Goal: Information Seeking & Learning: Compare options

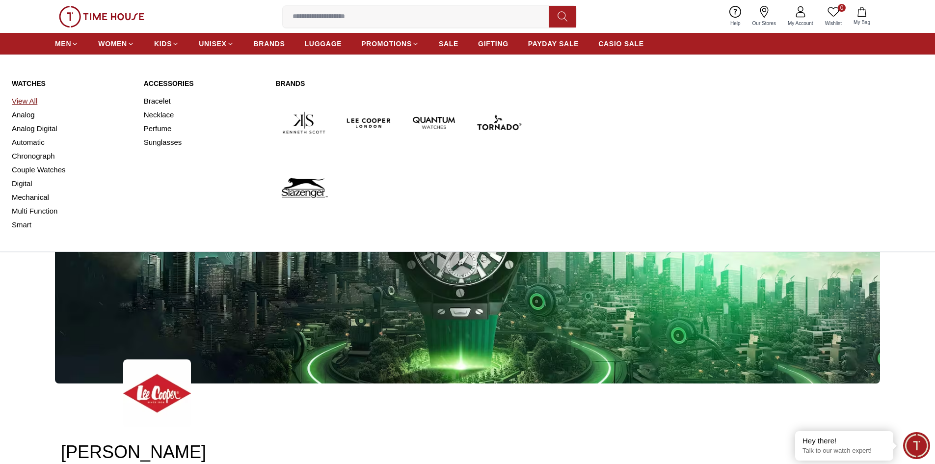
click at [28, 102] on link "View All" at bounding box center [72, 101] width 120 height 14
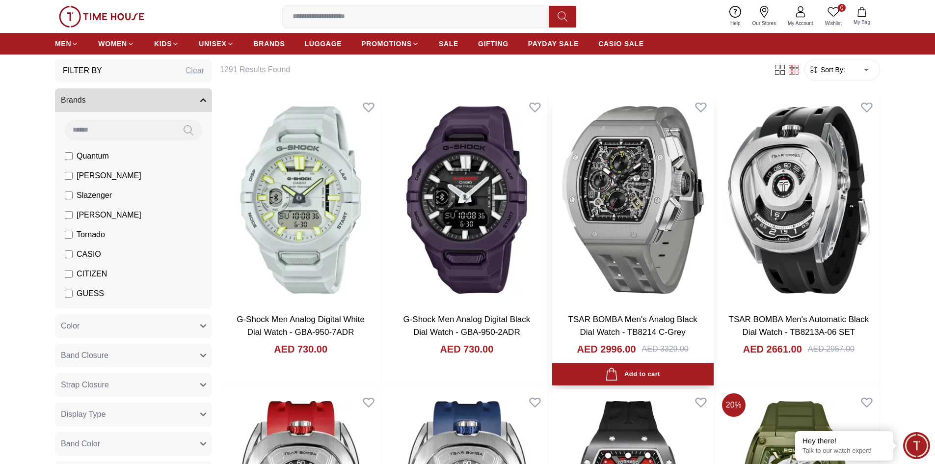
click at [630, 234] on img at bounding box center [632, 199] width 161 height 211
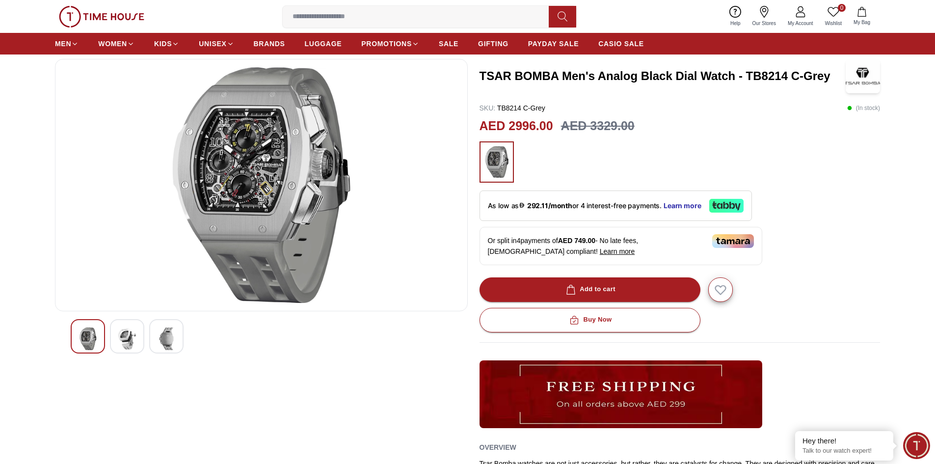
click at [248, 198] on img at bounding box center [261, 185] width 396 height 236
click at [125, 344] on img at bounding box center [127, 338] width 18 height 23
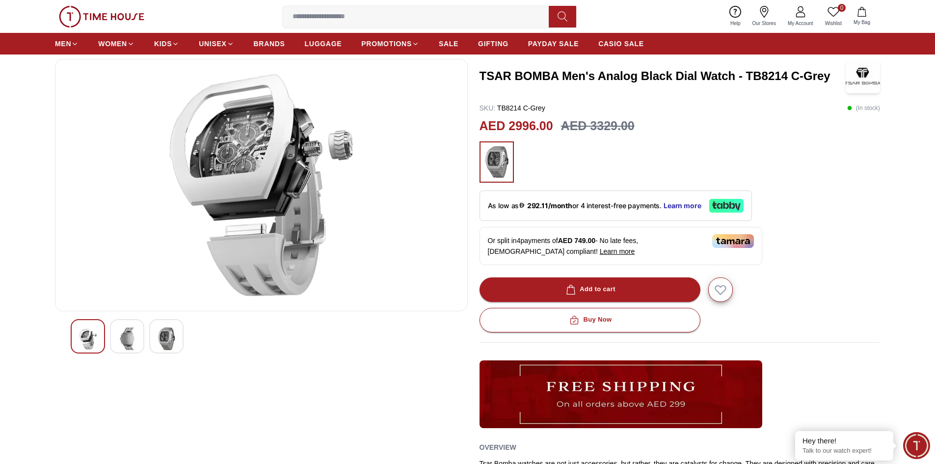
click at [159, 342] on img at bounding box center [167, 338] width 18 height 23
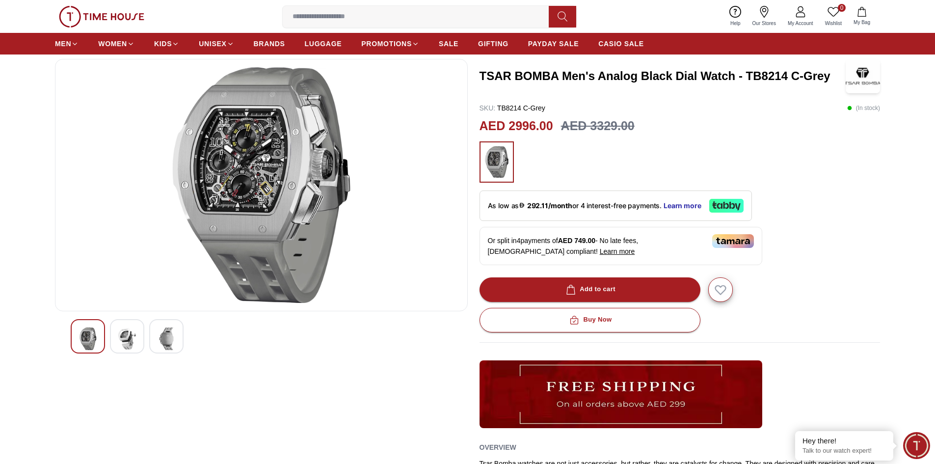
click at [137, 340] on div at bounding box center [127, 336] width 34 height 34
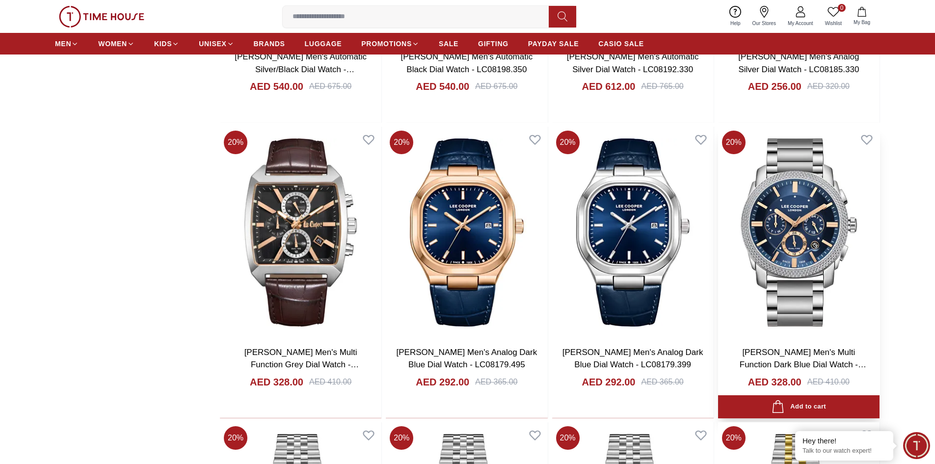
scroll to position [932, 0]
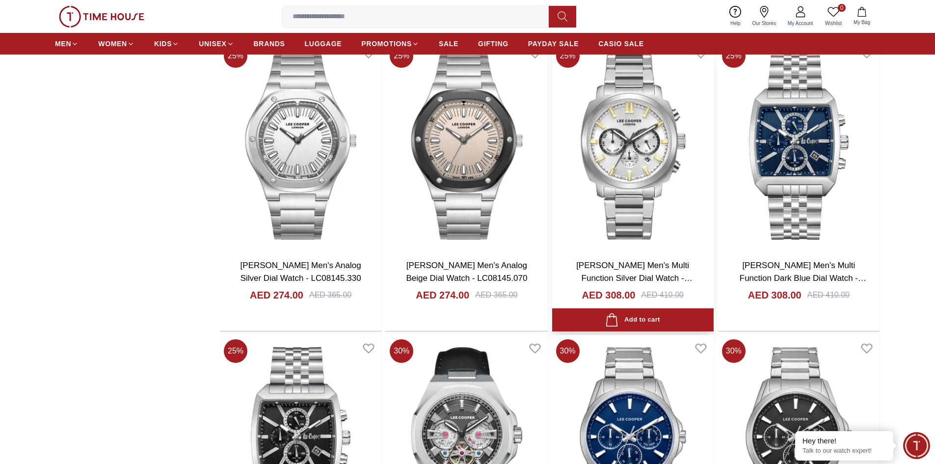
scroll to position [2552, 0]
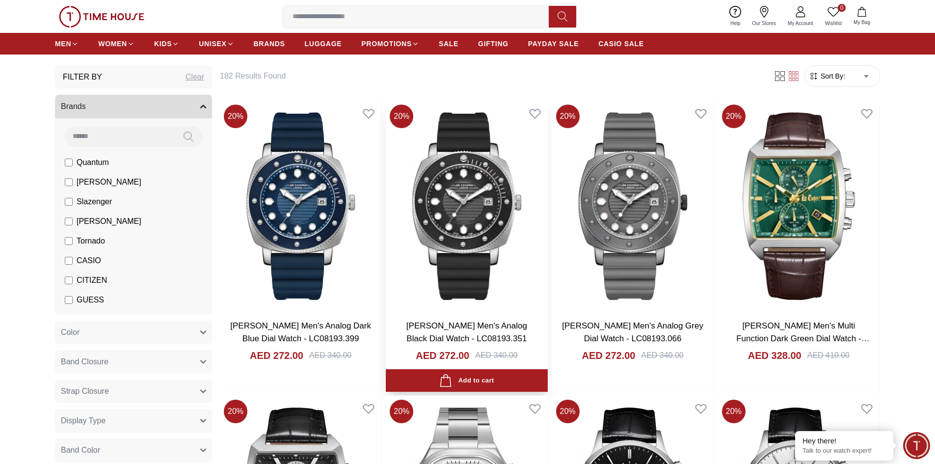
scroll to position [98, 0]
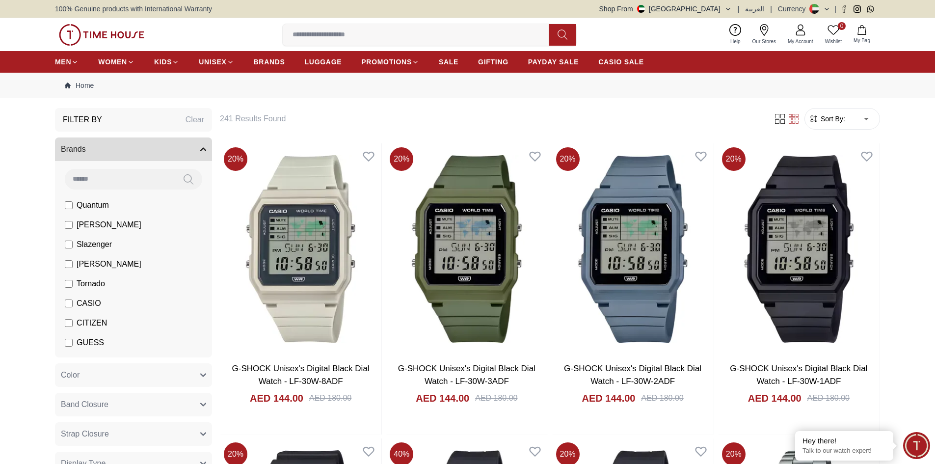
click at [74, 305] on label "CASIO" at bounding box center [83, 303] width 36 height 12
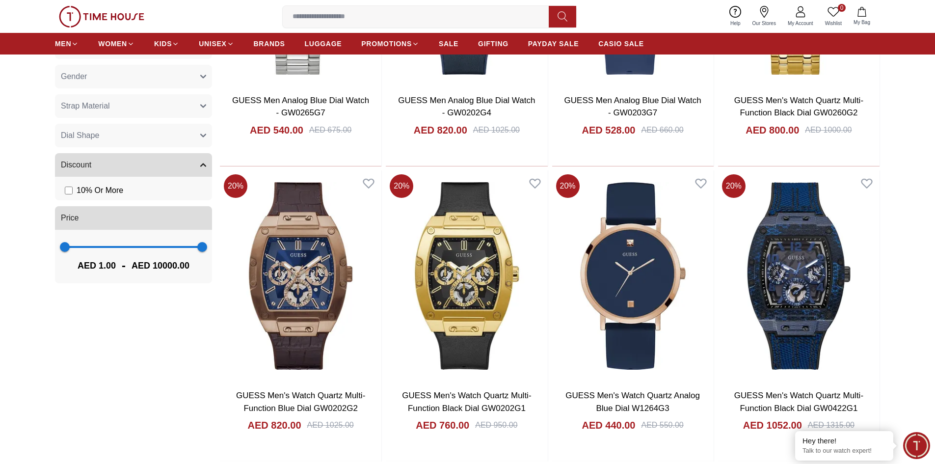
scroll to position [544, 0]
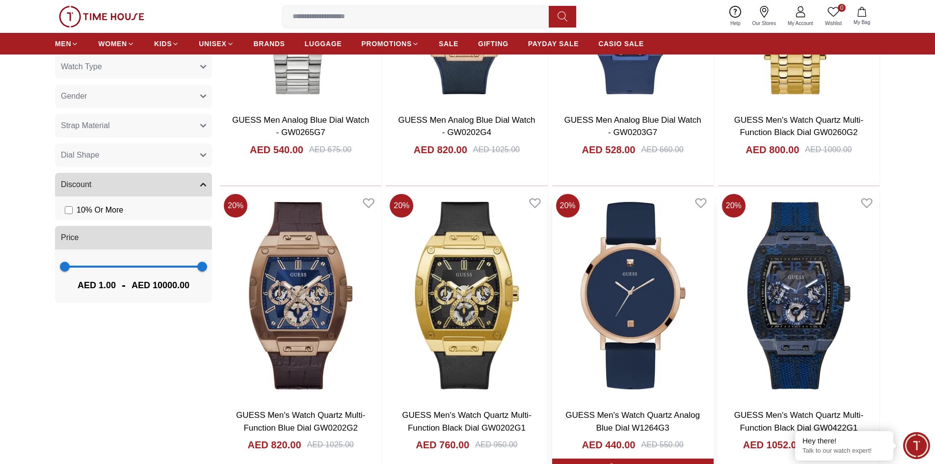
drag, startPoint x: 608, startPoint y: 327, endPoint x: 635, endPoint y: 327, distance: 27.0
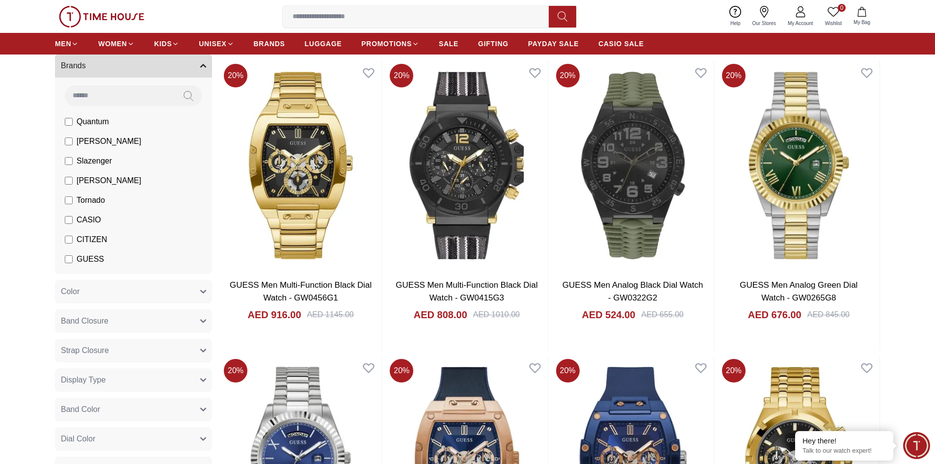
scroll to position [0, 0]
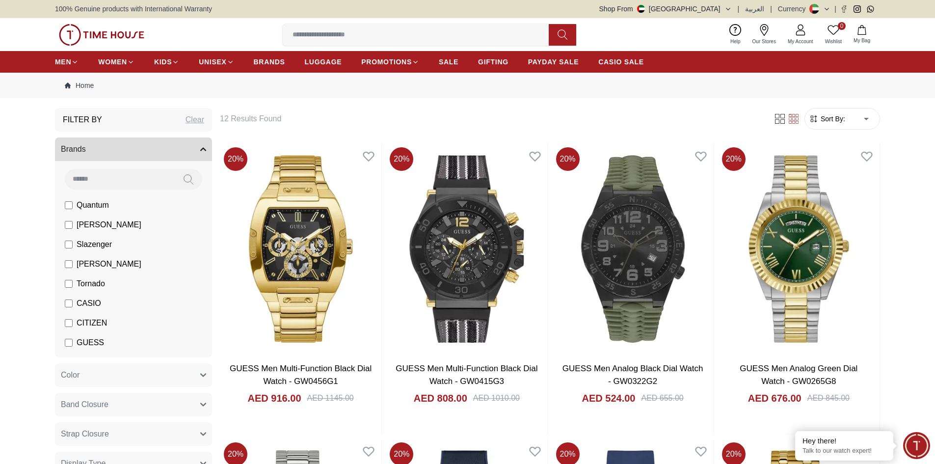
click at [64, 345] on li "GUESS" at bounding box center [135, 343] width 153 height 20
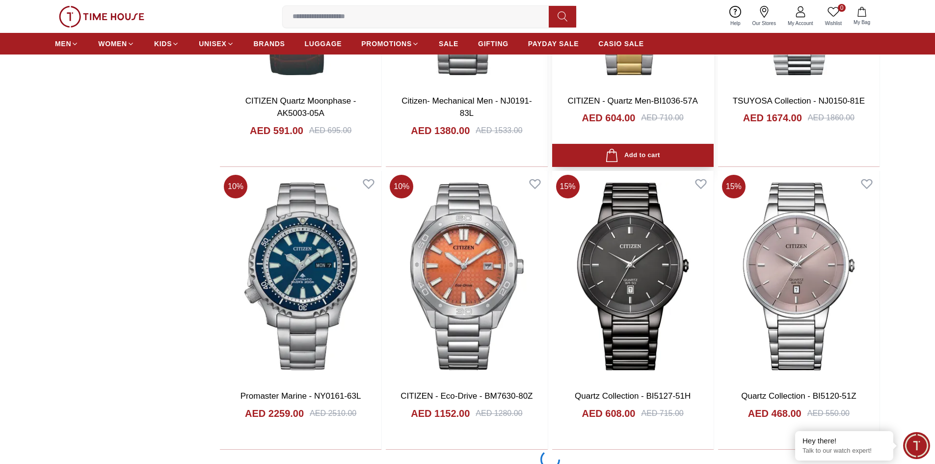
scroll to position [1276, 0]
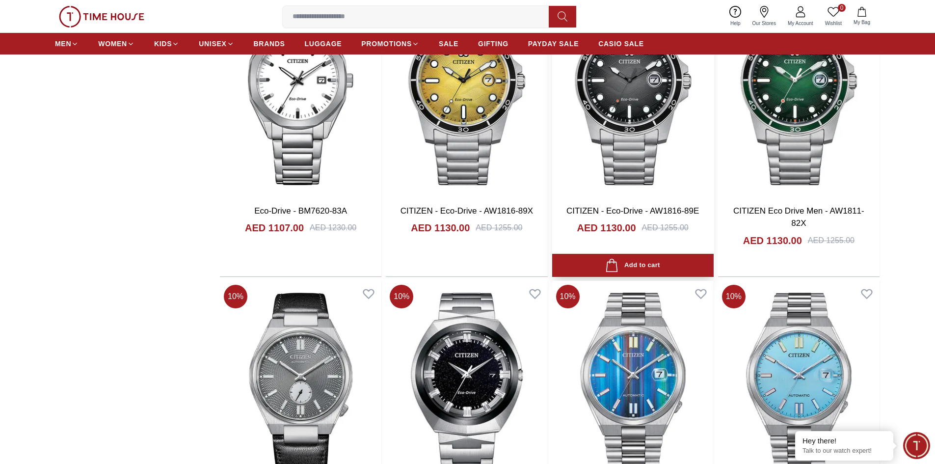
scroll to position [2012, 0]
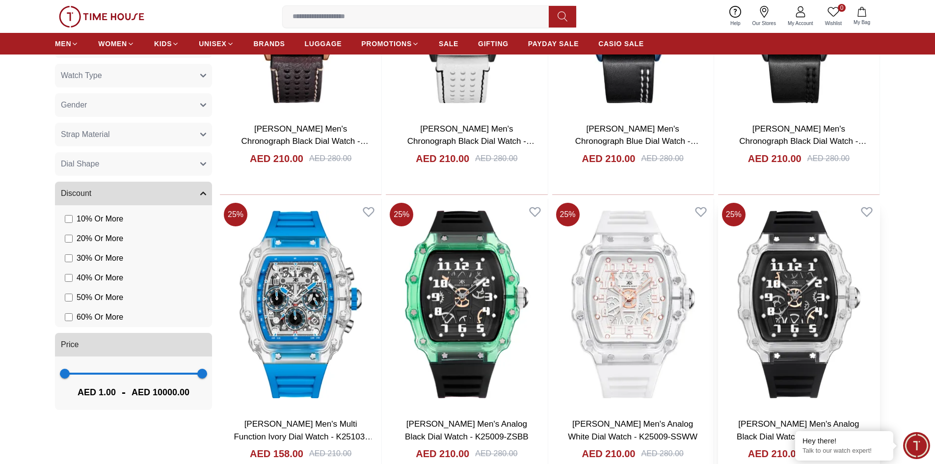
scroll to position [638, 0]
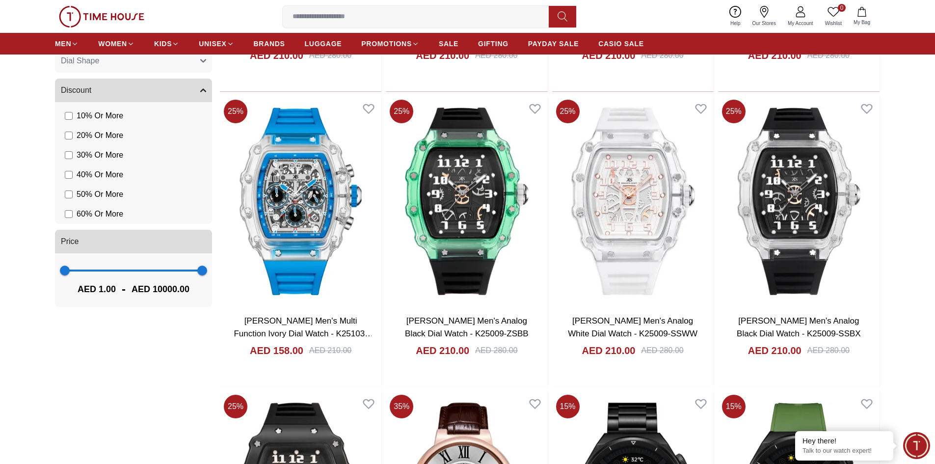
click at [70, 208] on li "60 % Or More" at bounding box center [135, 214] width 153 height 20
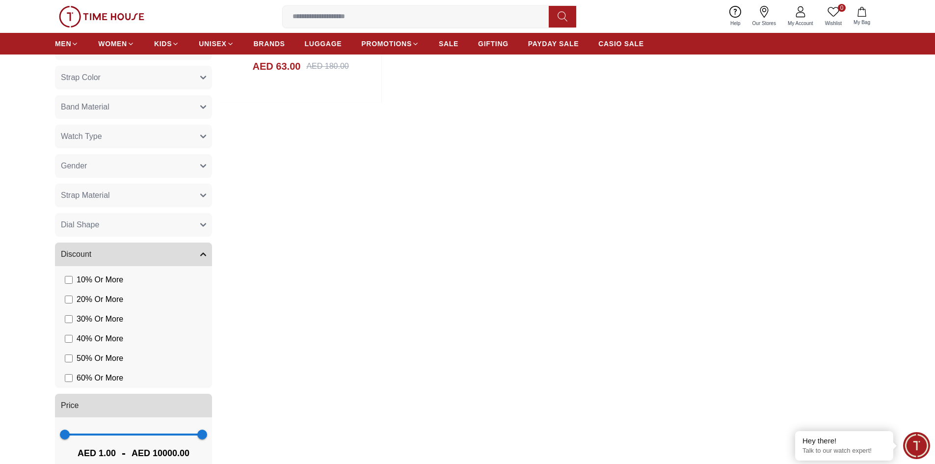
scroll to position [442, 0]
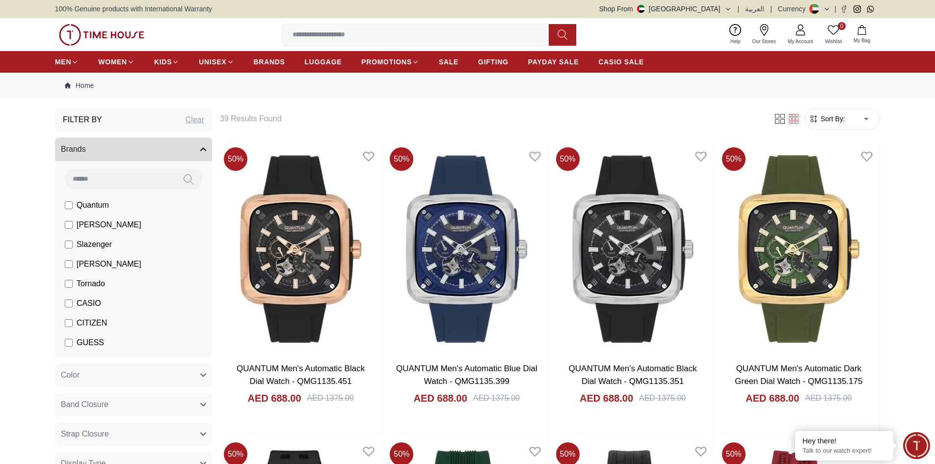
click at [116, 180] on input at bounding box center [120, 179] width 110 height 20
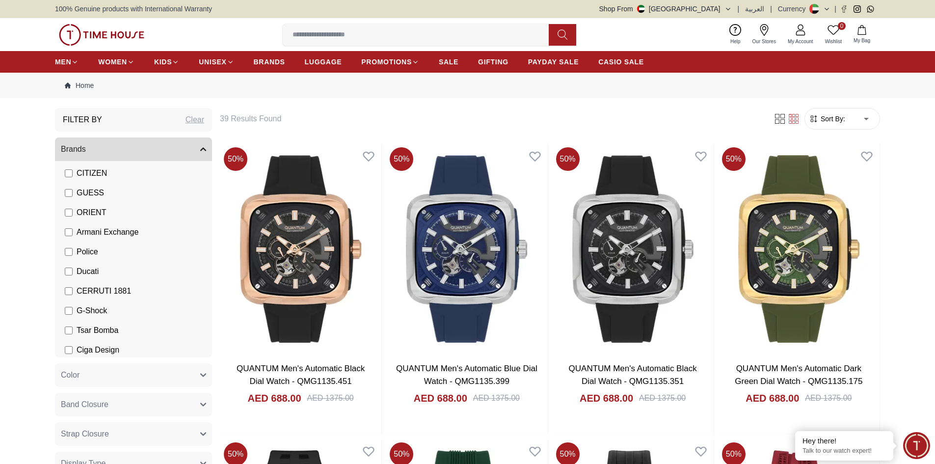
scroll to position [152, 0]
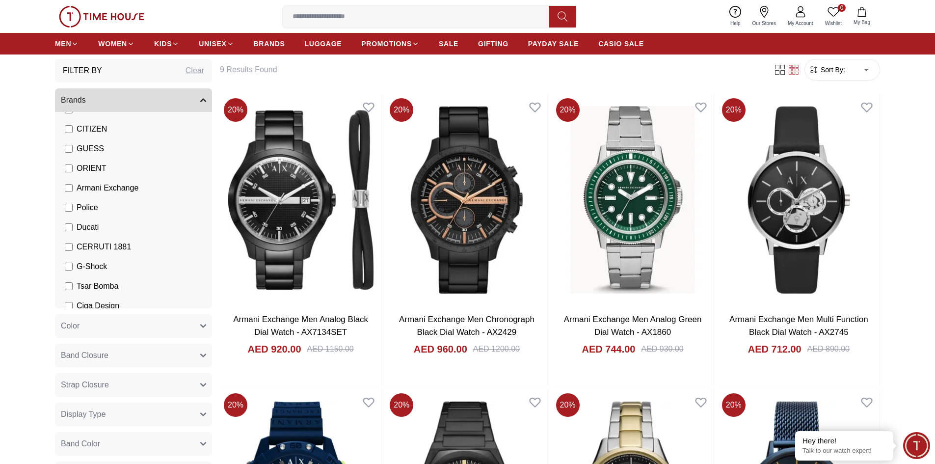
scroll to position [152, 0]
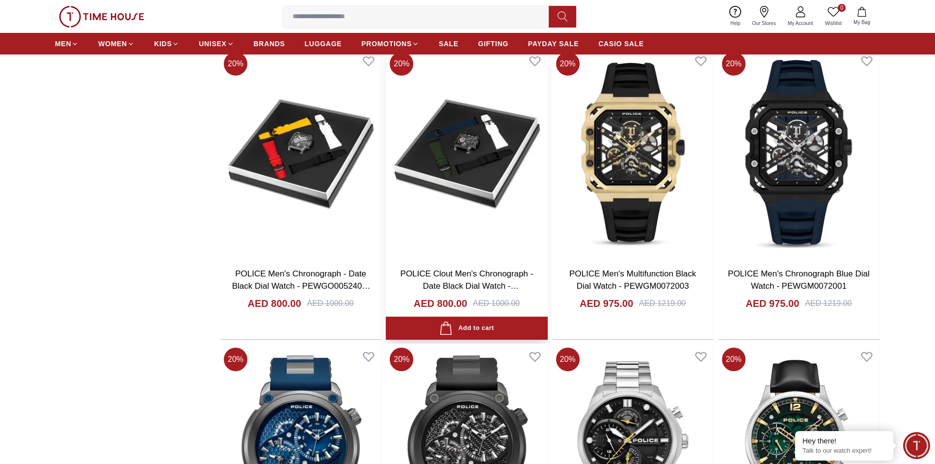
scroll to position [981, 0]
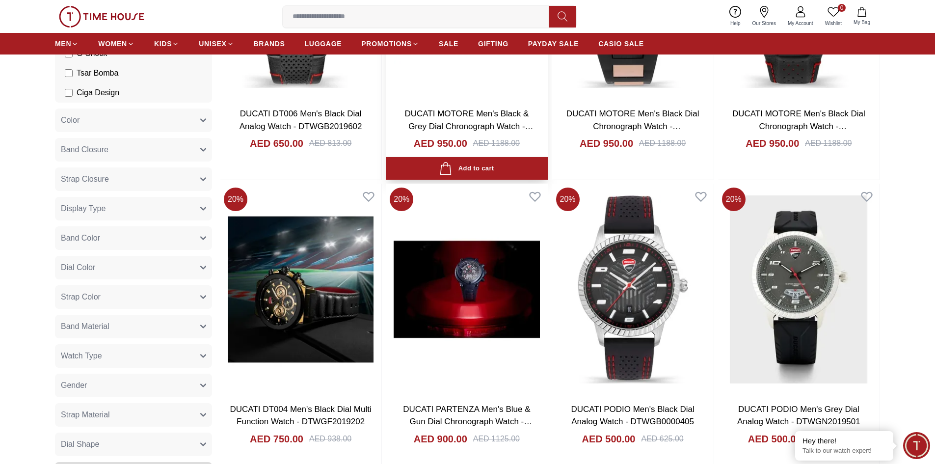
scroll to position [147, 0]
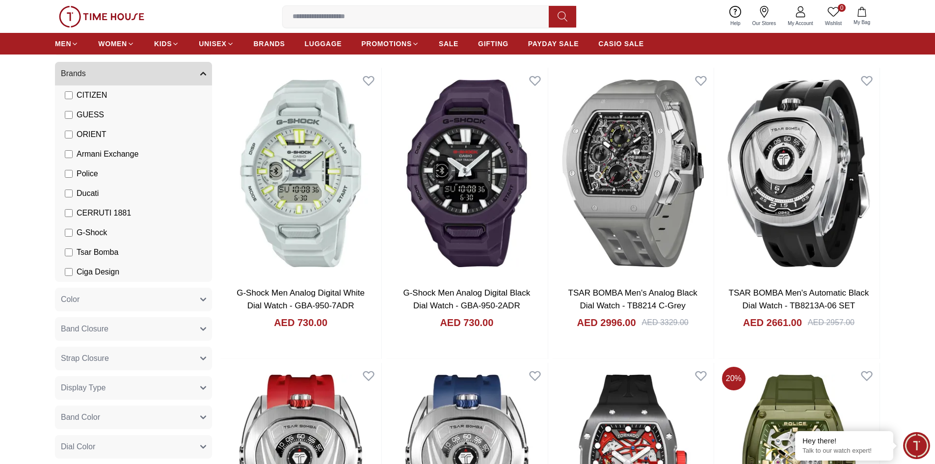
scroll to position [98, 0]
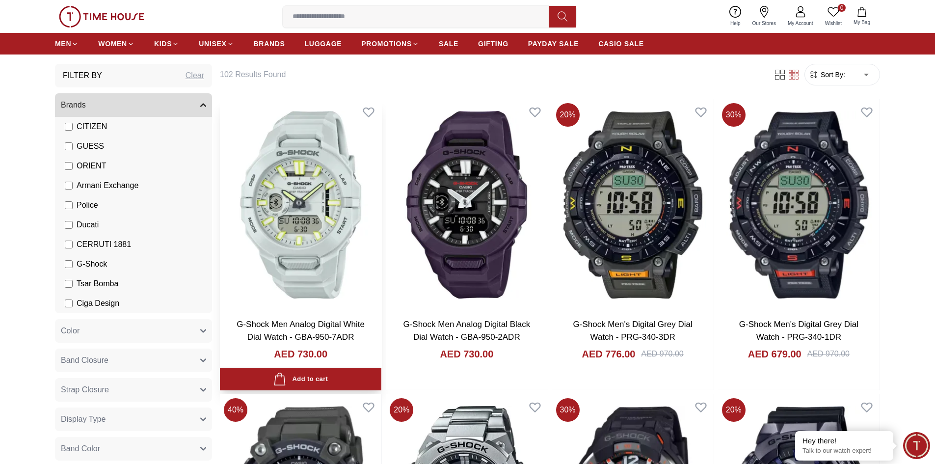
scroll to position [196, 0]
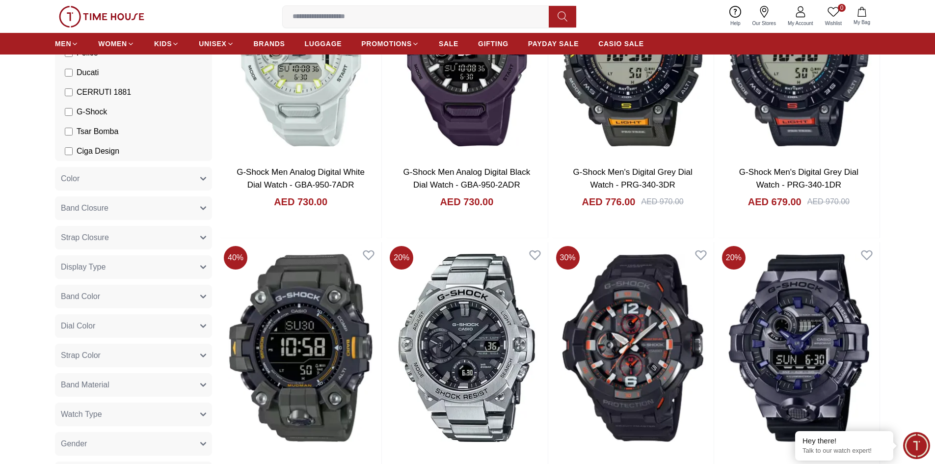
click at [204, 181] on icon "button" at bounding box center [203, 179] width 6 height 6
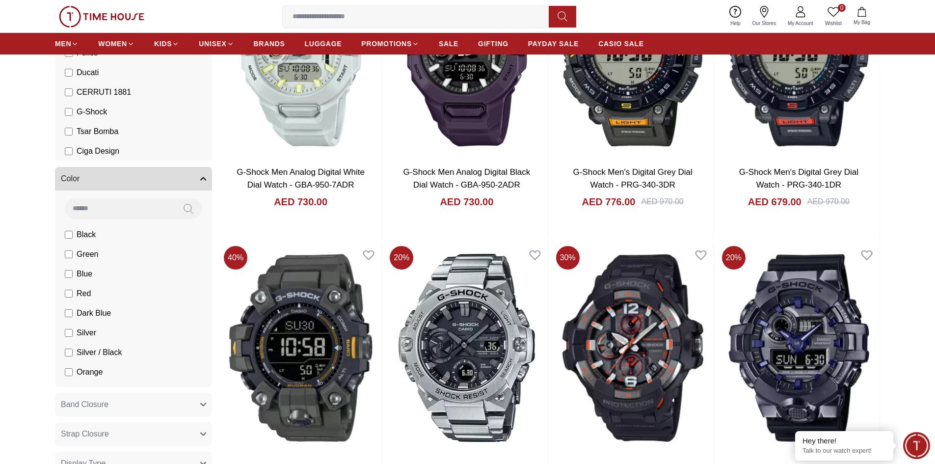
click at [204, 181] on icon "button" at bounding box center [203, 179] width 6 height 6
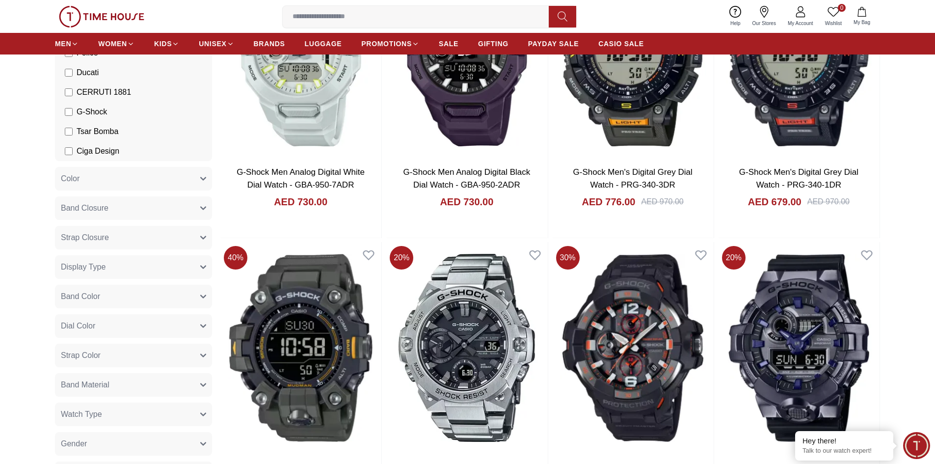
click at [205, 205] on button "Band Closure" at bounding box center [133, 208] width 157 height 24
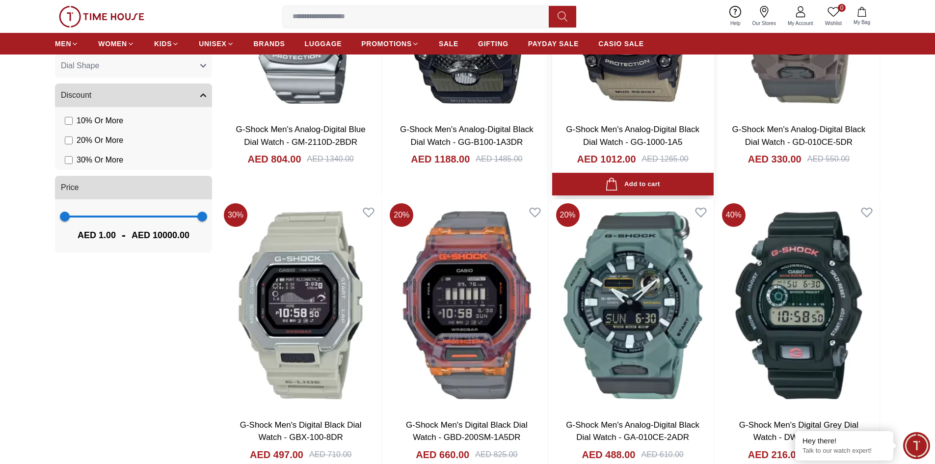
scroll to position [687, 0]
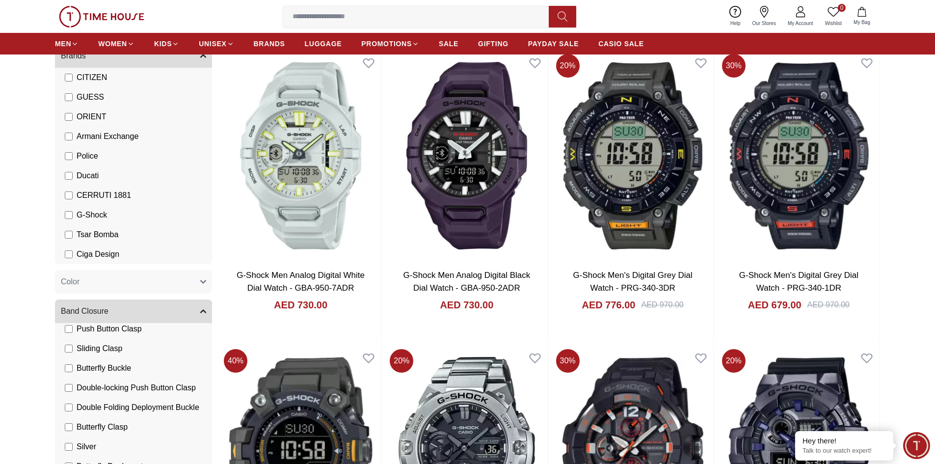
scroll to position [34, 0]
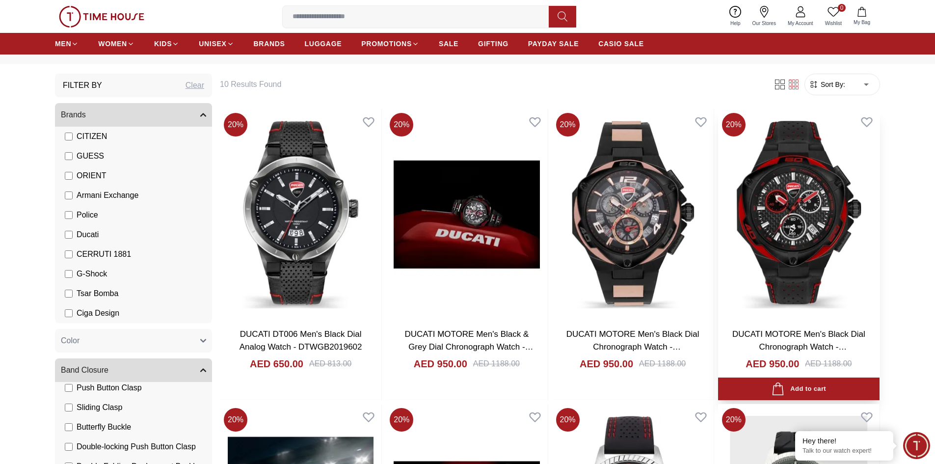
click at [778, 259] on img at bounding box center [798, 214] width 161 height 211
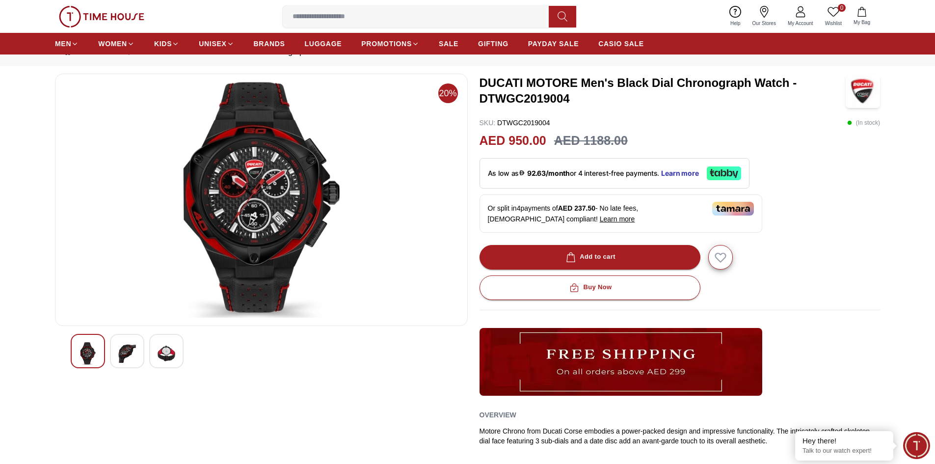
click at [125, 353] on img at bounding box center [127, 353] width 18 height 23
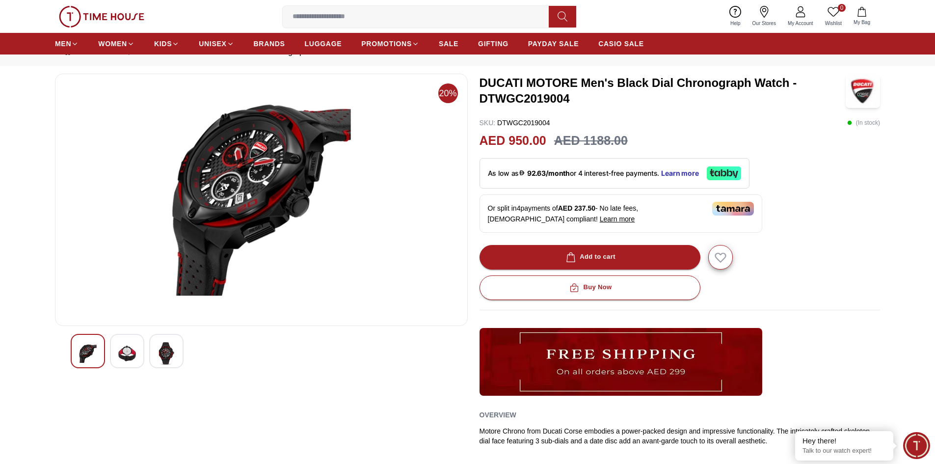
click at [168, 351] on img at bounding box center [167, 353] width 18 height 23
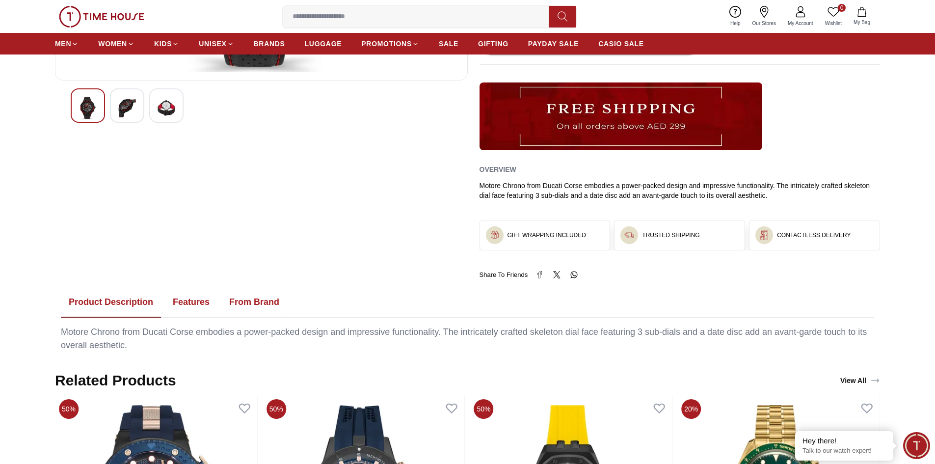
scroll to position [525, 0]
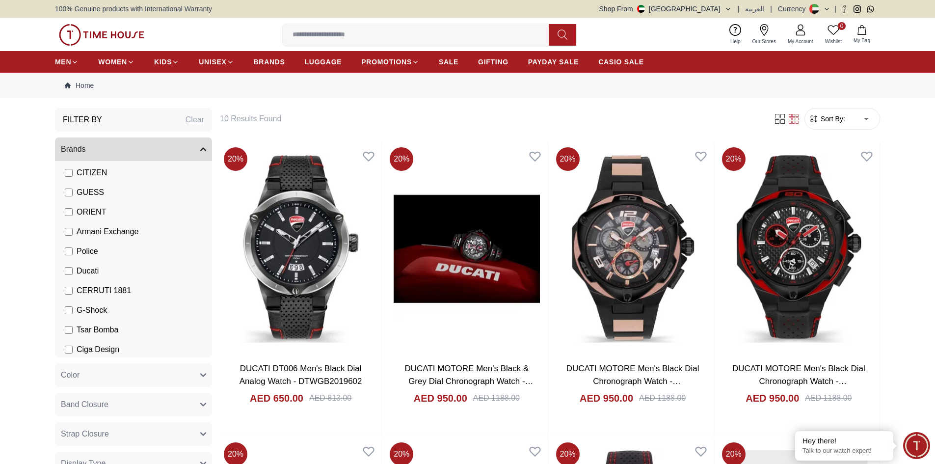
scroll to position [152, 0]
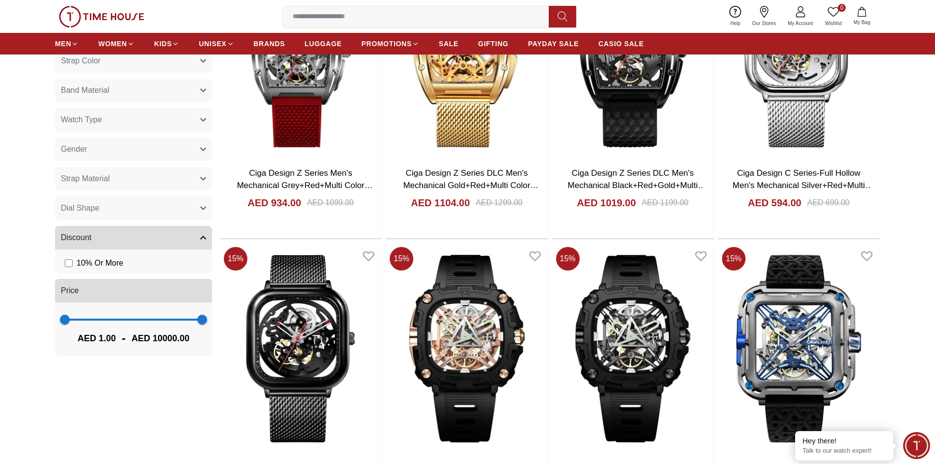
scroll to position [196, 0]
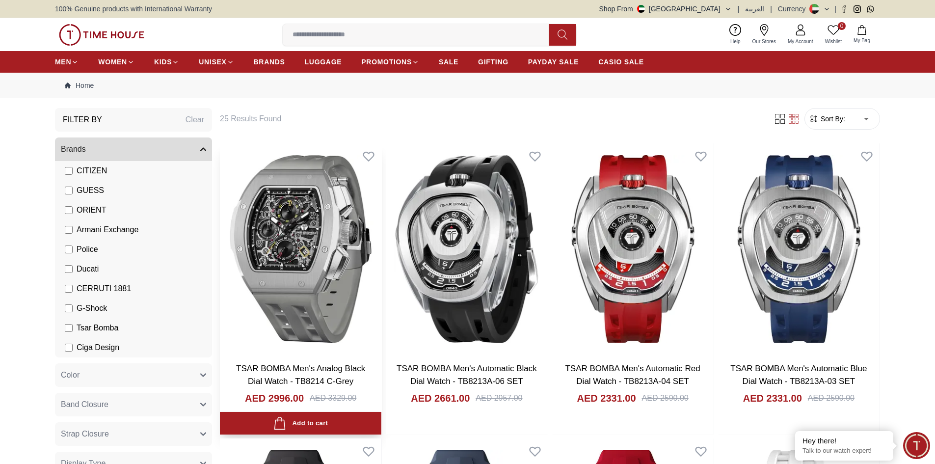
click at [295, 278] on img at bounding box center [300, 248] width 161 height 211
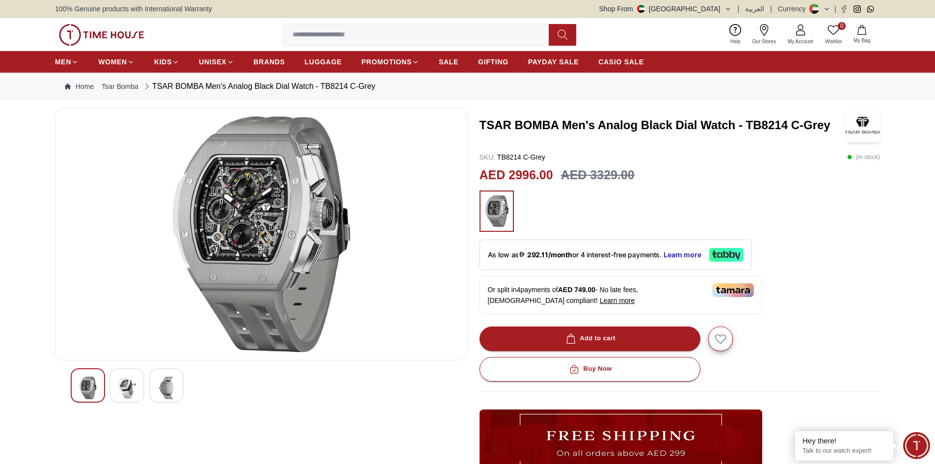
click at [166, 384] on img at bounding box center [167, 387] width 18 height 23
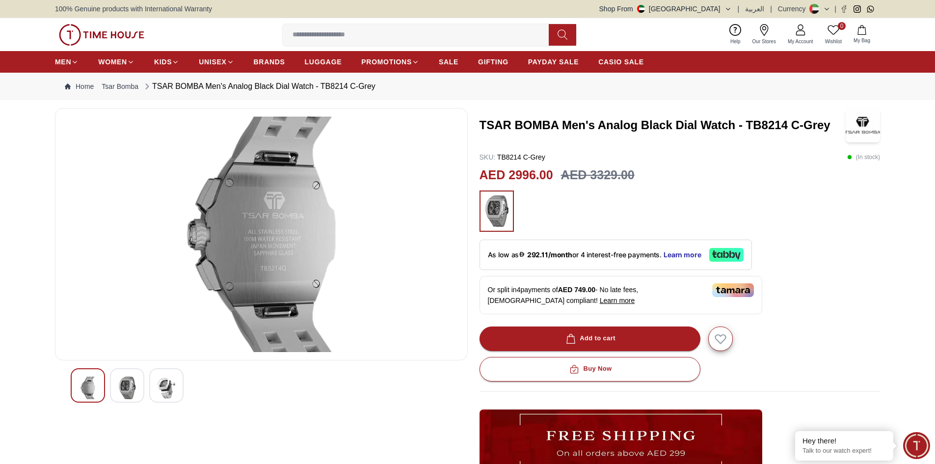
click at [134, 384] on img at bounding box center [127, 387] width 18 height 23
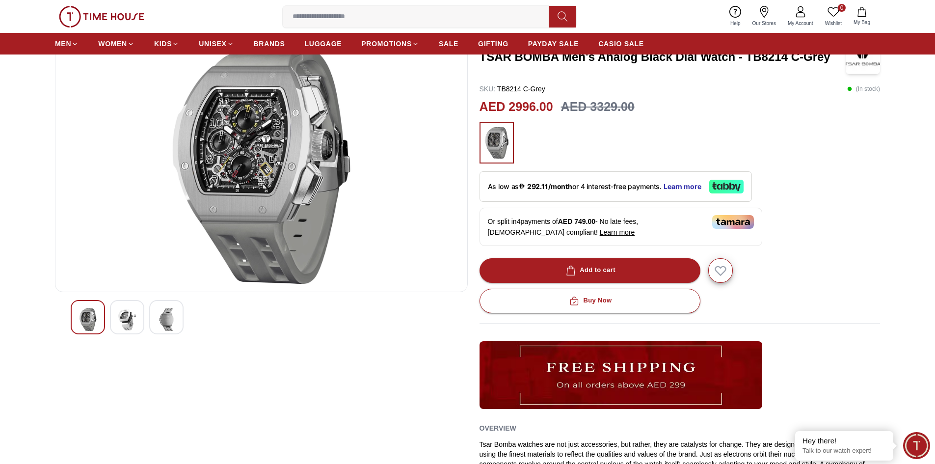
scroll to position [196, 0]
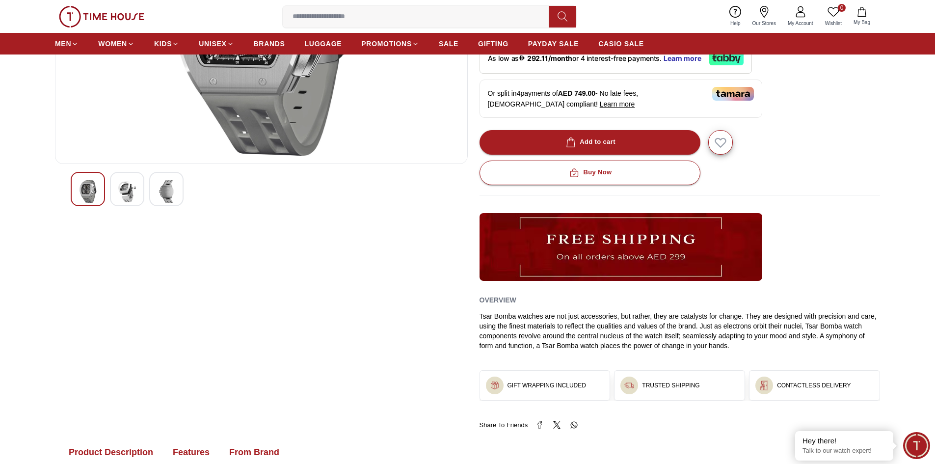
click at [128, 193] on img at bounding box center [127, 191] width 18 height 23
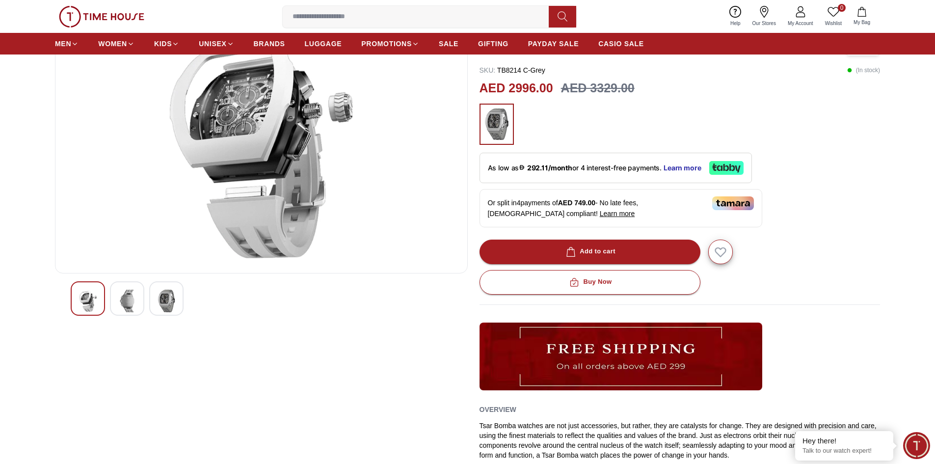
scroll to position [0, 0]
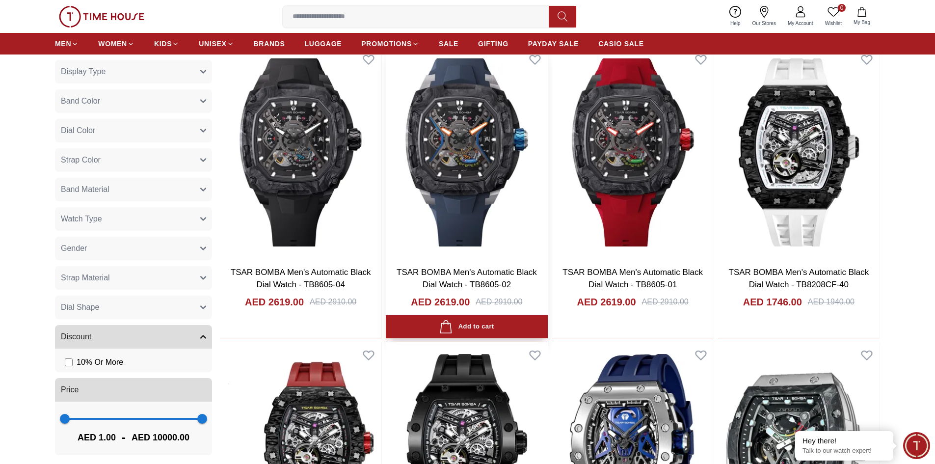
scroll to position [393, 0]
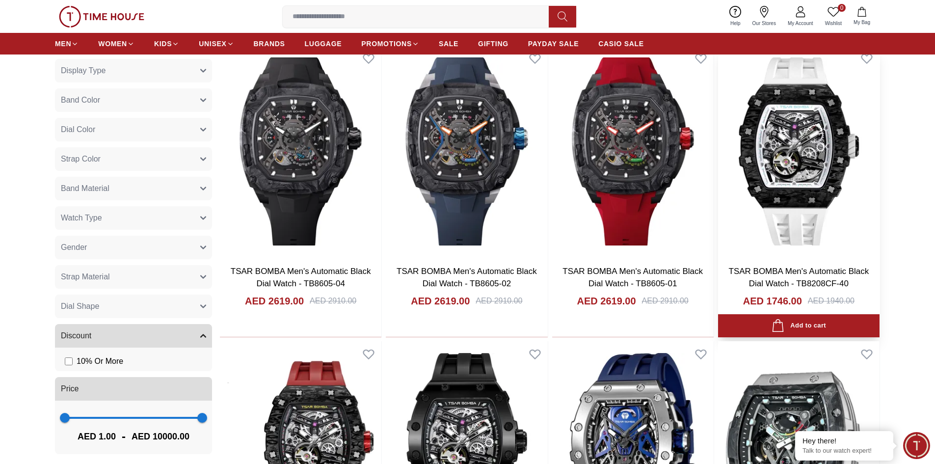
click at [819, 169] on img at bounding box center [798, 151] width 161 height 211
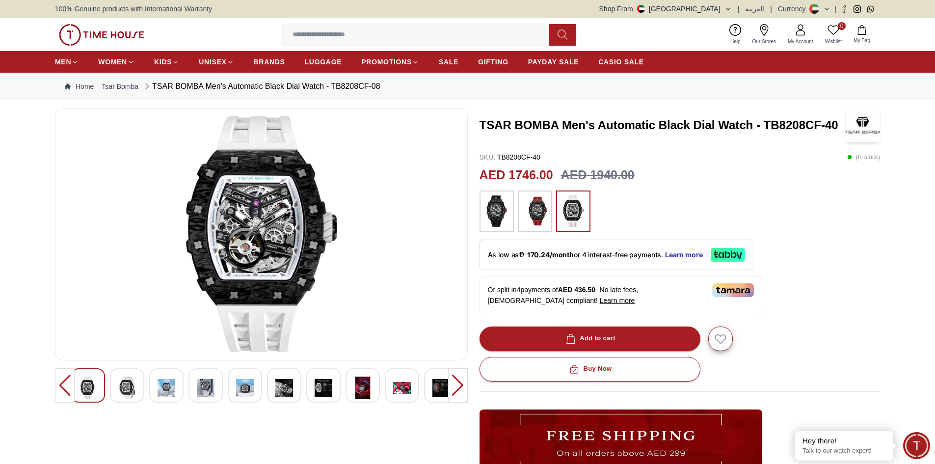
click at [63, 387] on div at bounding box center [65, 385] width 20 height 34
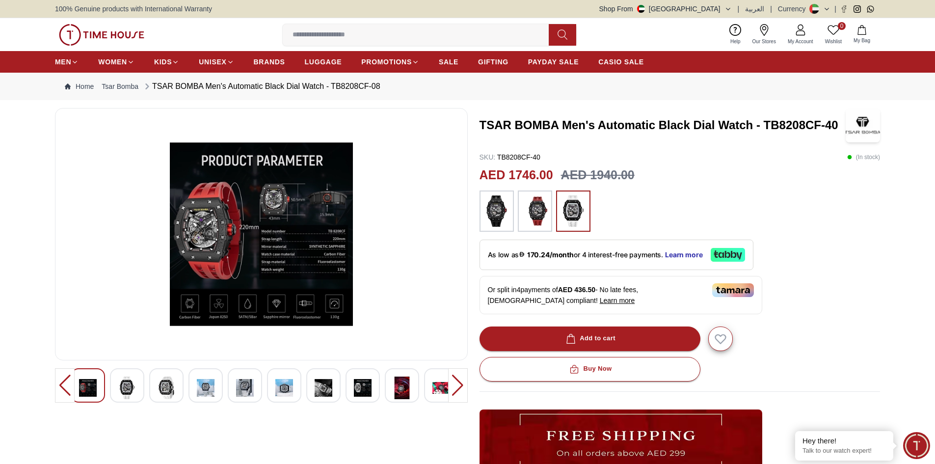
click at [90, 389] on img at bounding box center [88, 387] width 18 height 23
click at [67, 382] on div at bounding box center [65, 385] width 20 height 34
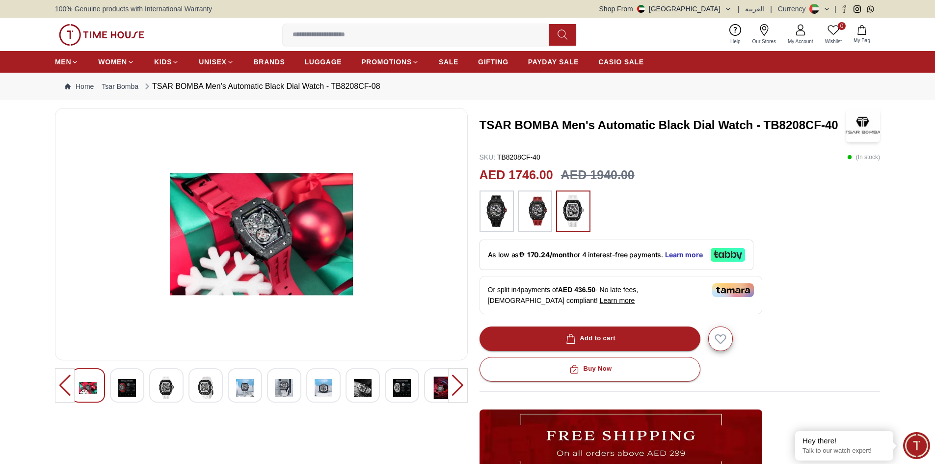
click at [67, 382] on div at bounding box center [65, 385] width 20 height 34
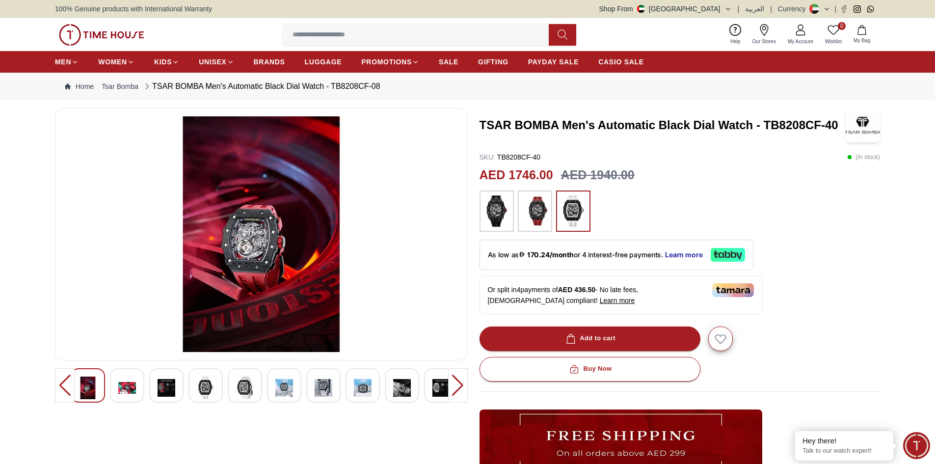
click at [67, 382] on div at bounding box center [65, 385] width 20 height 34
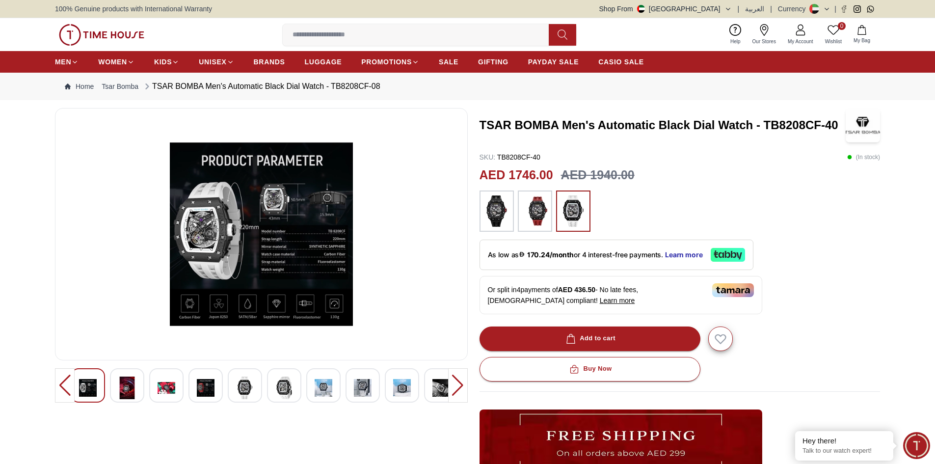
click at [581, 204] on img at bounding box center [573, 210] width 25 height 31
click at [541, 209] on img at bounding box center [535, 210] width 25 height 31
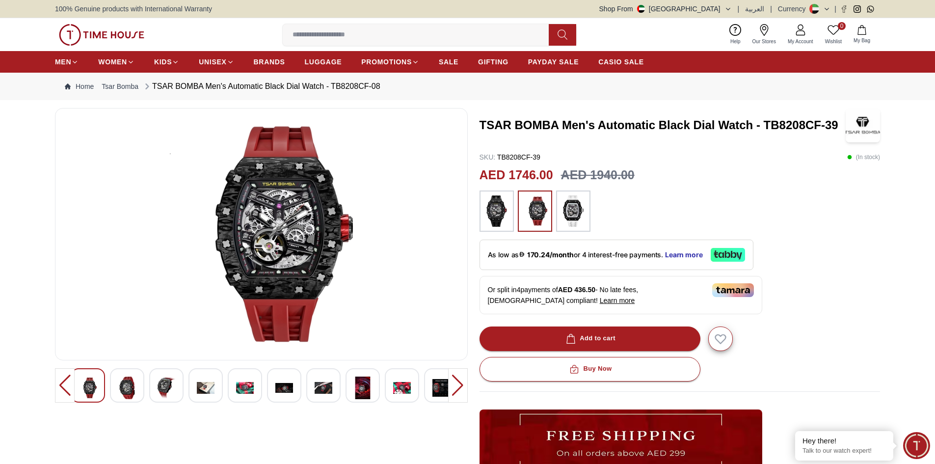
click at [581, 218] on img at bounding box center [573, 210] width 25 height 31
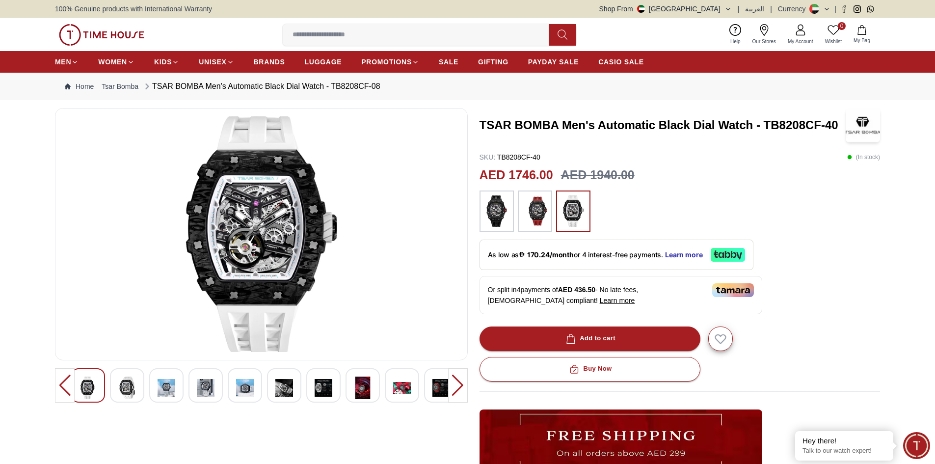
click at [252, 253] on img at bounding box center [261, 234] width 396 height 236
click at [122, 384] on img at bounding box center [127, 387] width 18 height 23
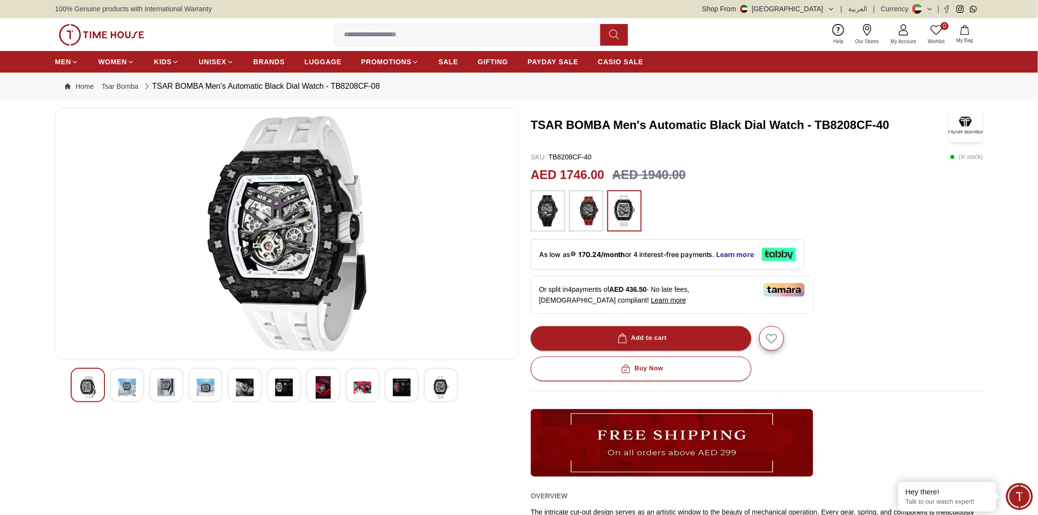
click at [131, 386] on img at bounding box center [127, 387] width 18 height 23
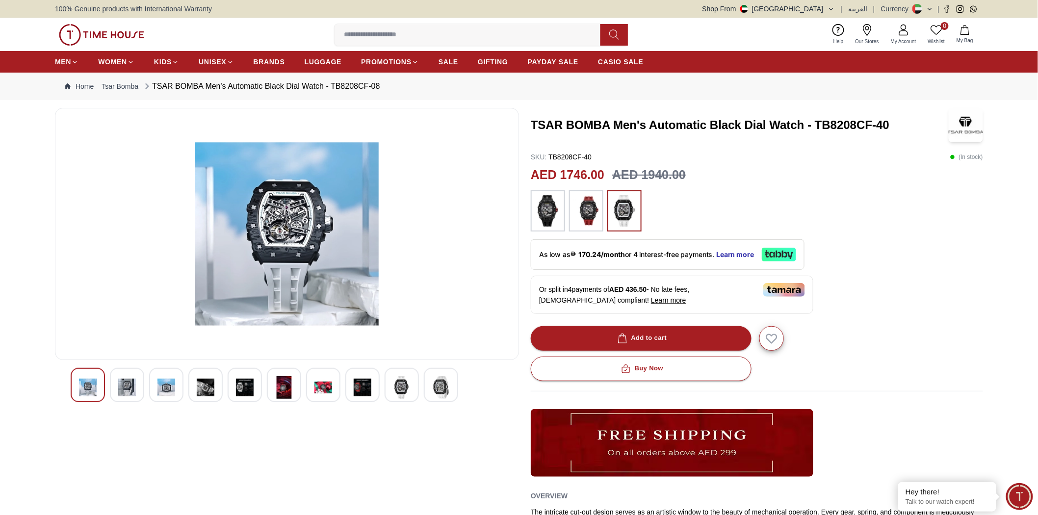
click at [164, 388] on img at bounding box center [167, 387] width 18 height 23
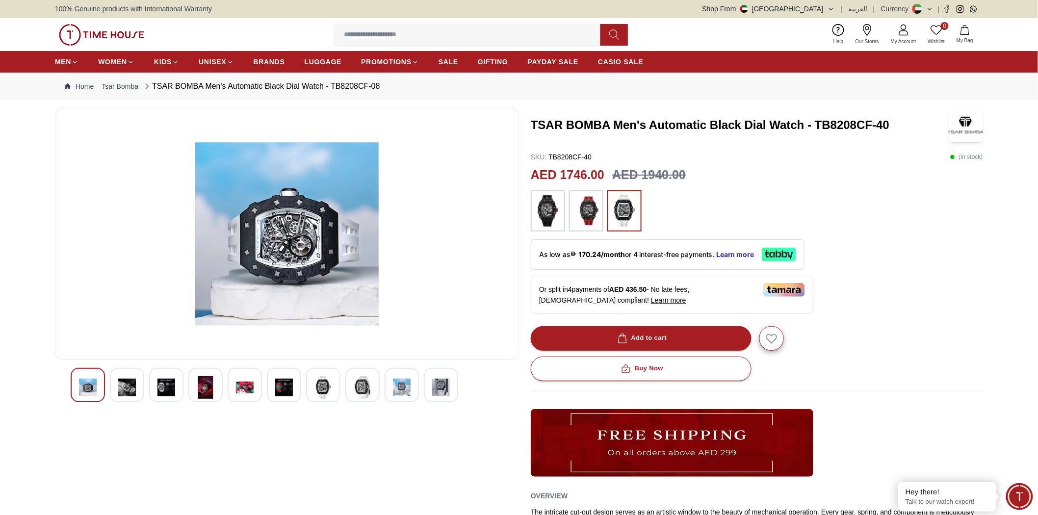
click at [205, 391] on img at bounding box center [206, 387] width 18 height 23
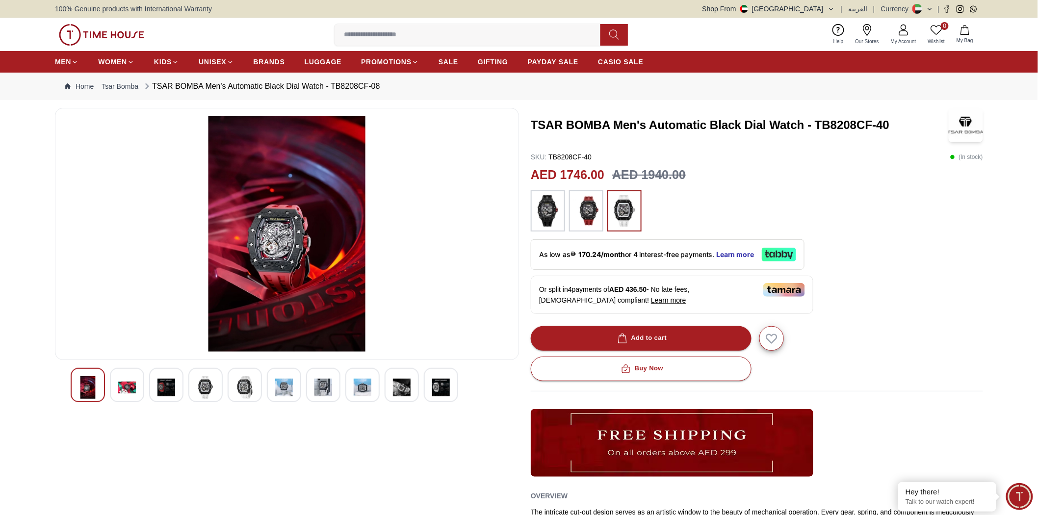
click at [207, 386] on img at bounding box center [206, 387] width 18 height 23
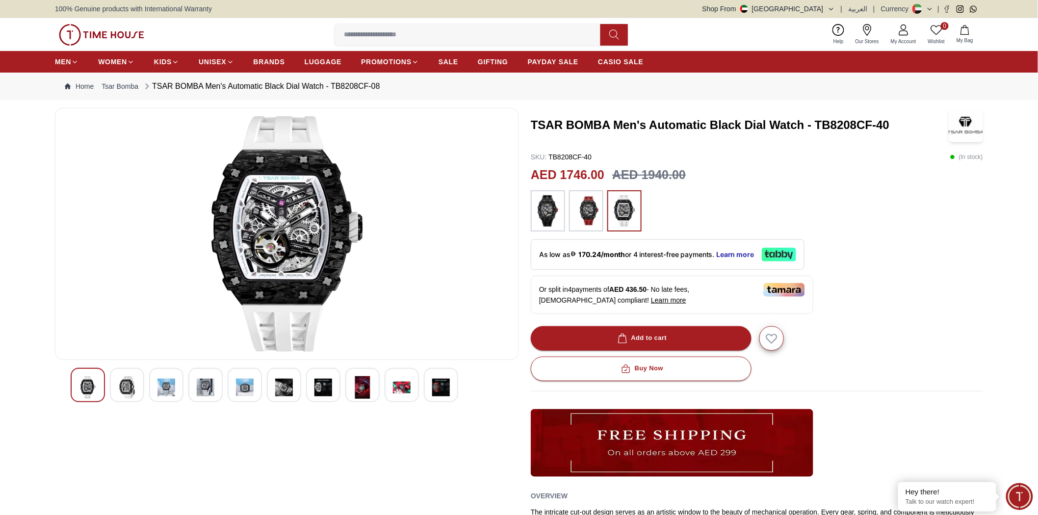
click at [142, 391] on div at bounding box center [127, 385] width 34 height 34
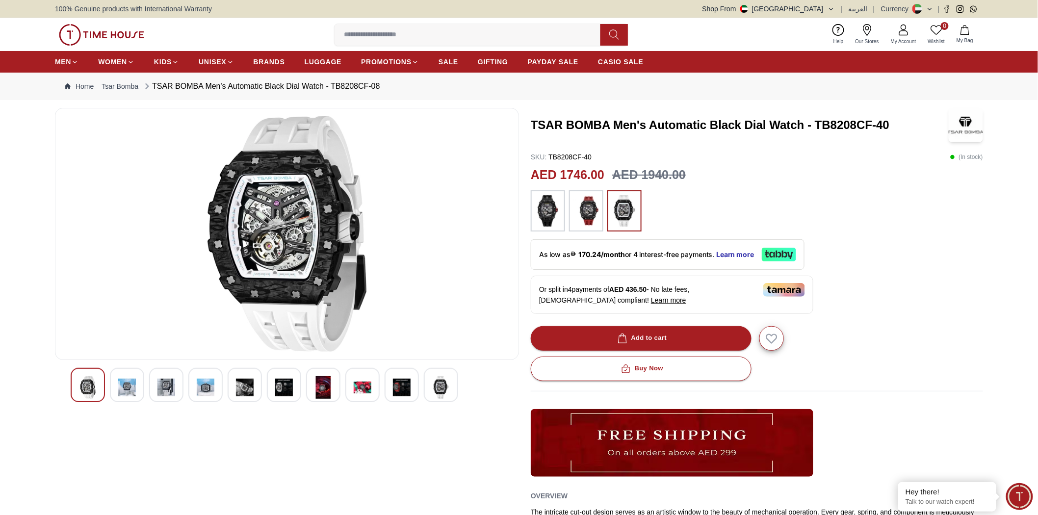
click at [131, 387] on img at bounding box center [127, 387] width 18 height 23
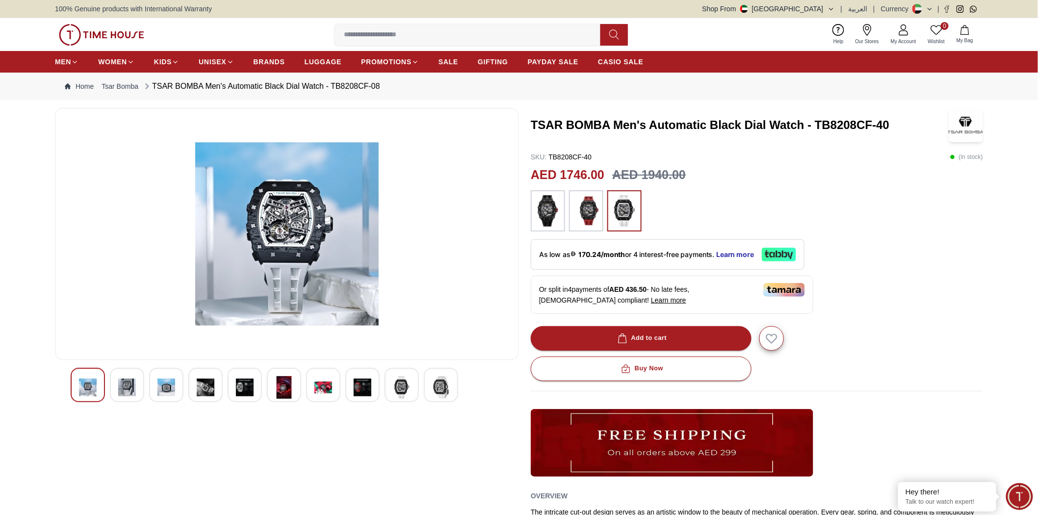
click at [134, 388] on img at bounding box center [127, 387] width 18 height 23
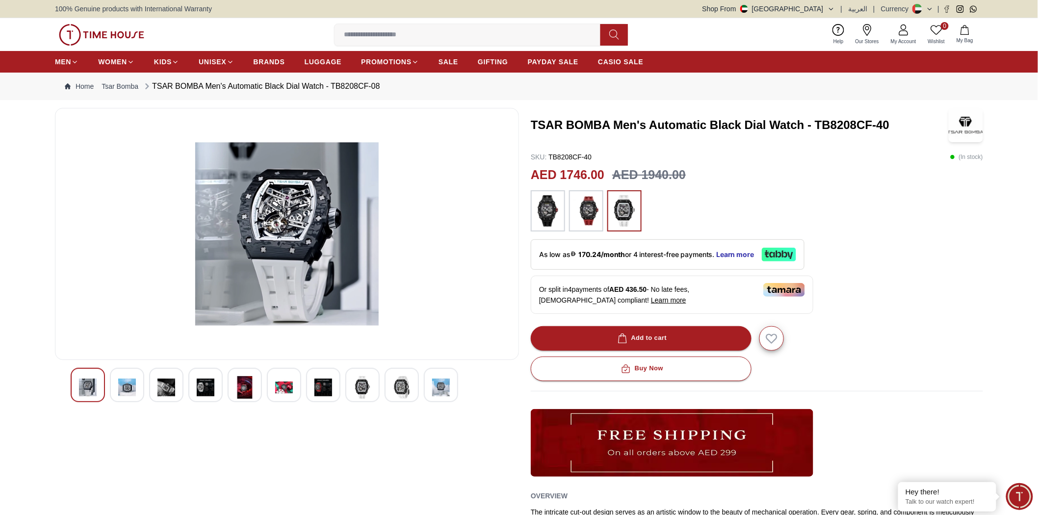
click at [133, 388] on img at bounding box center [127, 387] width 18 height 23
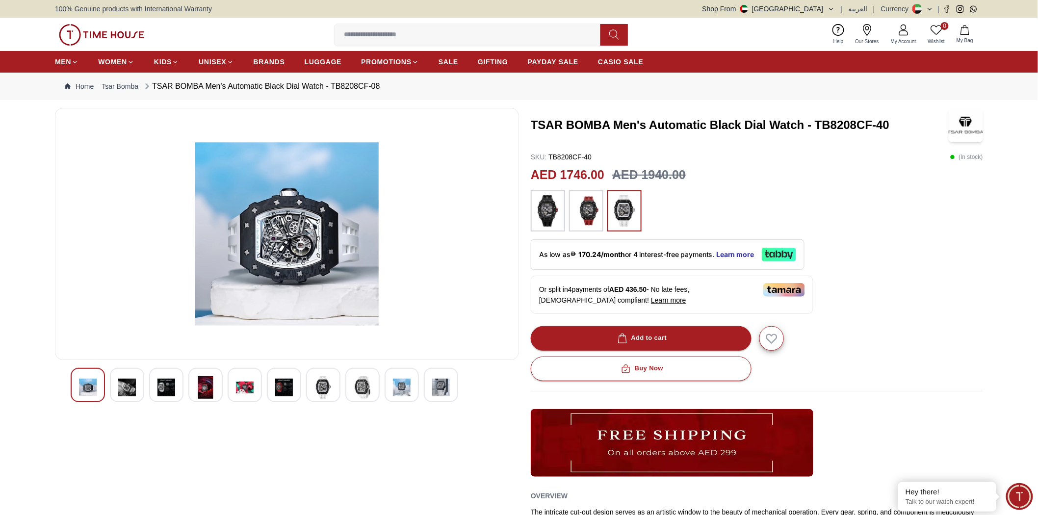
click at [132, 389] on img at bounding box center [127, 387] width 18 height 23
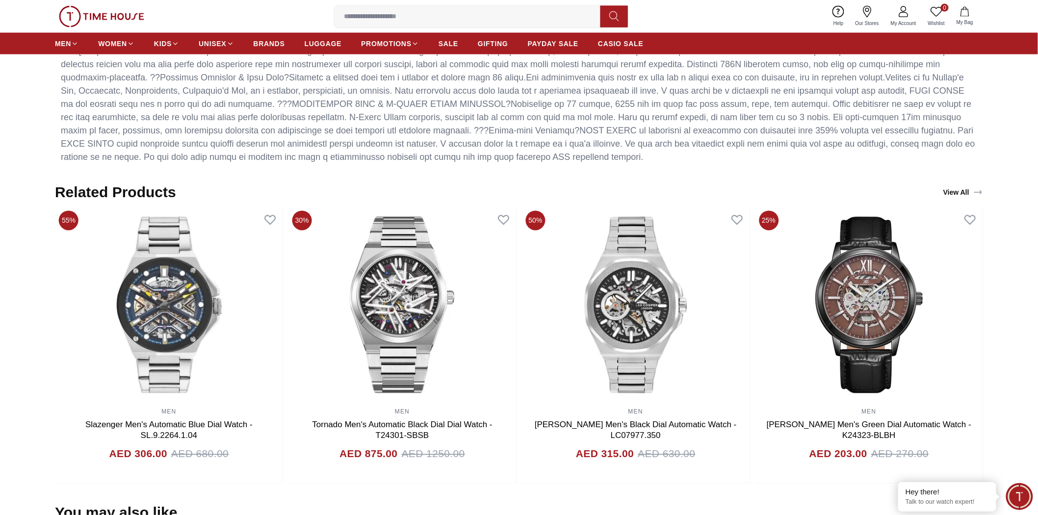
scroll to position [654, 0]
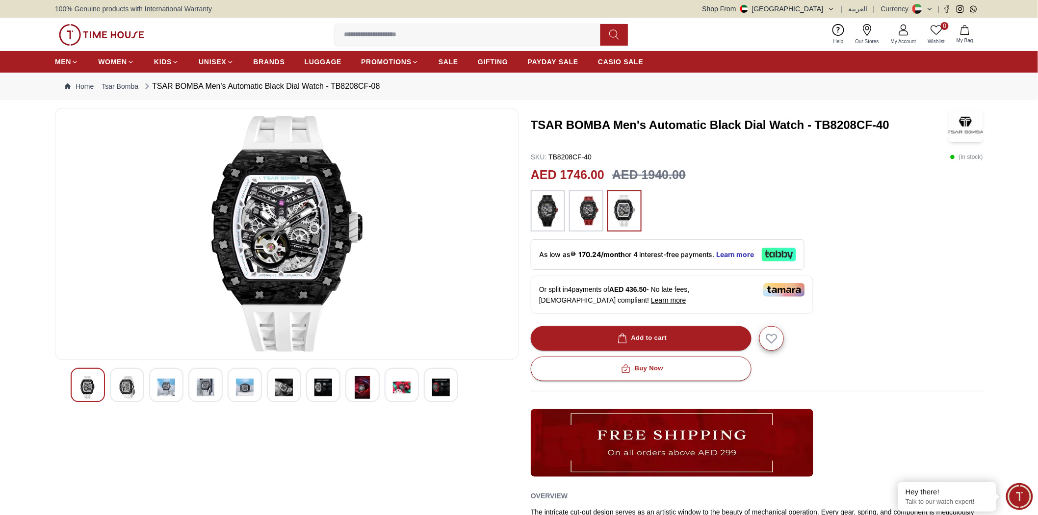
click at [547, 207] on img at bounding box center [548, 210] width 25 height 31
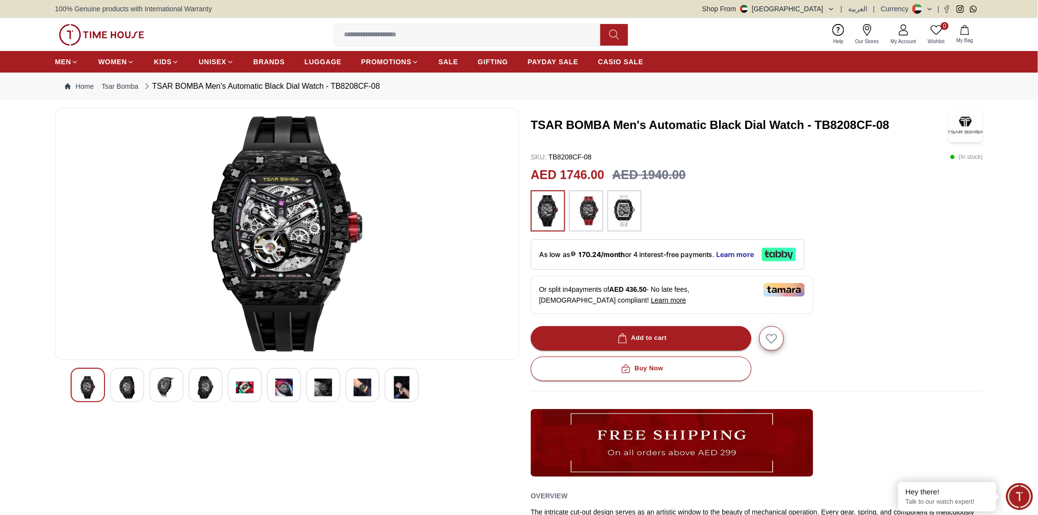
click at [125, 392] on img at bounding box center [127, 387] width 18 height 23
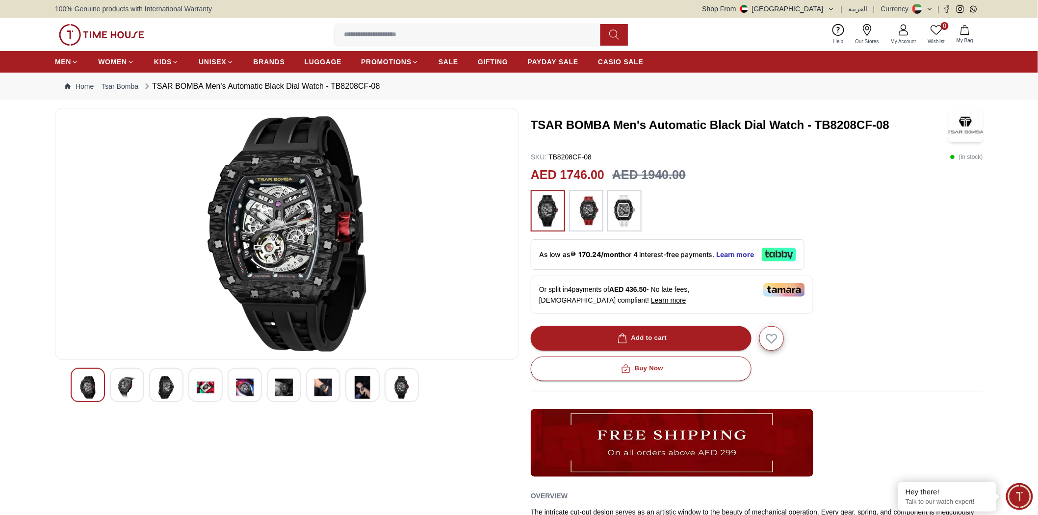
click at [168, 391] on img at bounding box center [167, 387] width 18 height 23
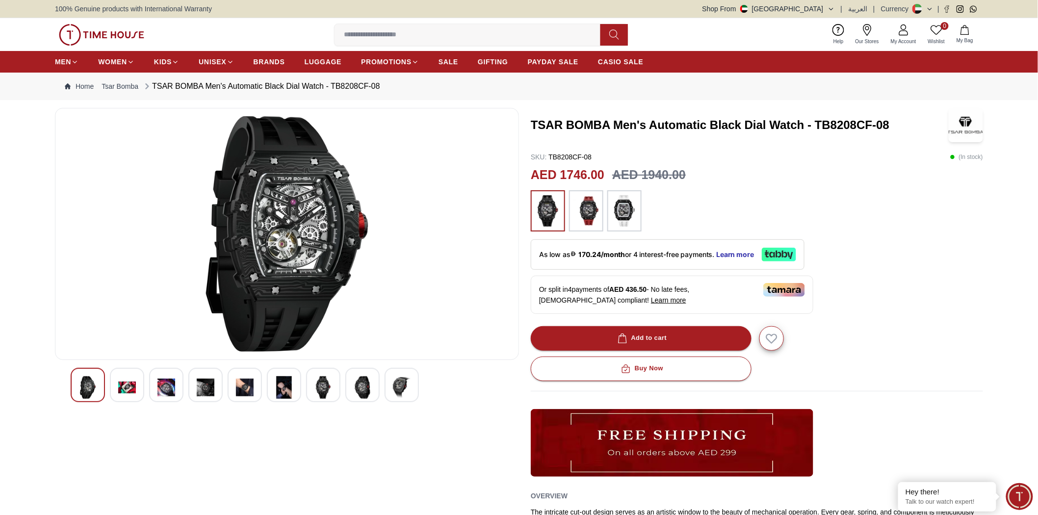
click at [586, 219] on img at bounding box center [586, 210] width 25 height 31
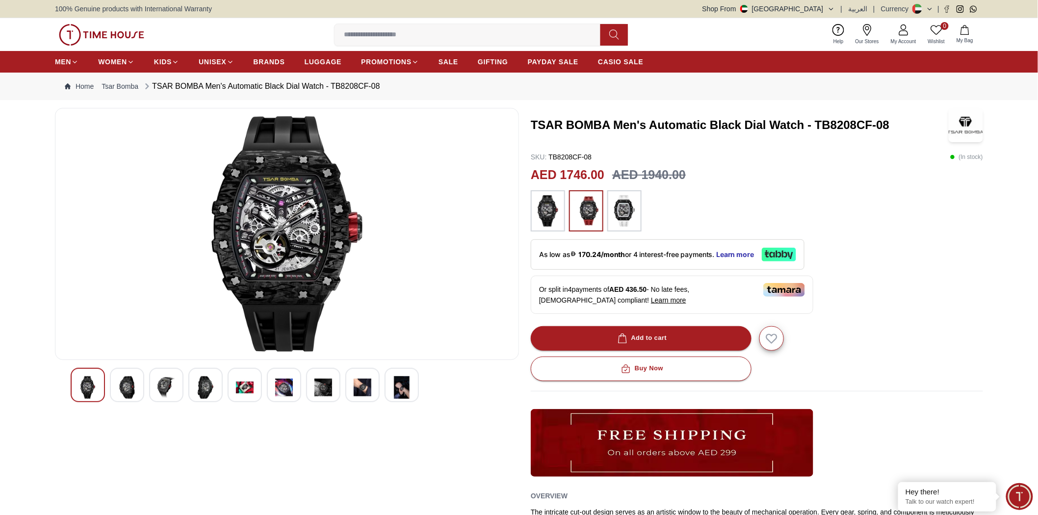
click at [624, 216] on img at bounding box center [624, 210] width 25 height 31
